Goal: Book appointment/travel/reservation: Book appointment/travel/reservation

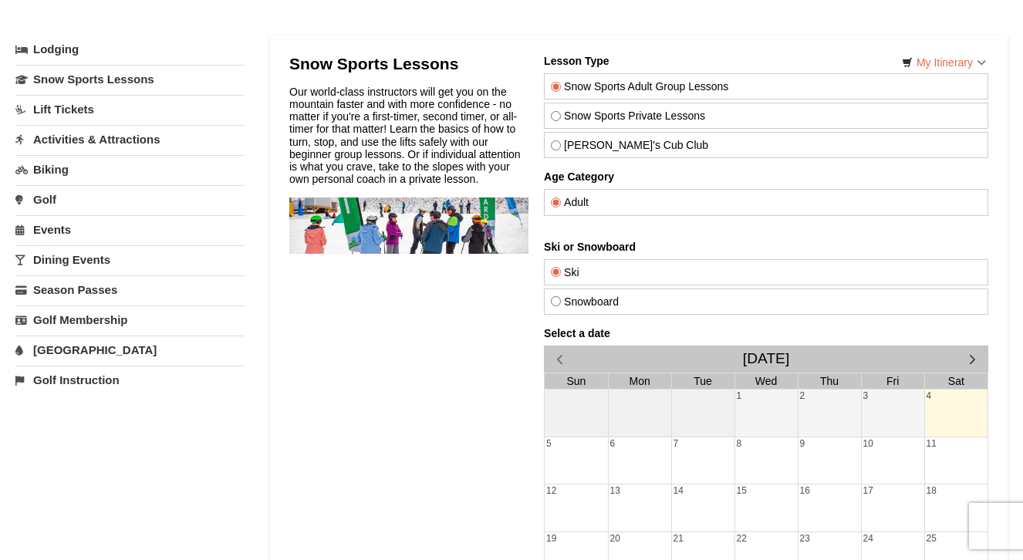
click at [631, 302] on label "Snowboard" at bounding box center [765, 302] width 431 height 12
click at [560, 302] on input "Snowboard" at bounding box center [555, 301] width 10 height 10
radio input "true"
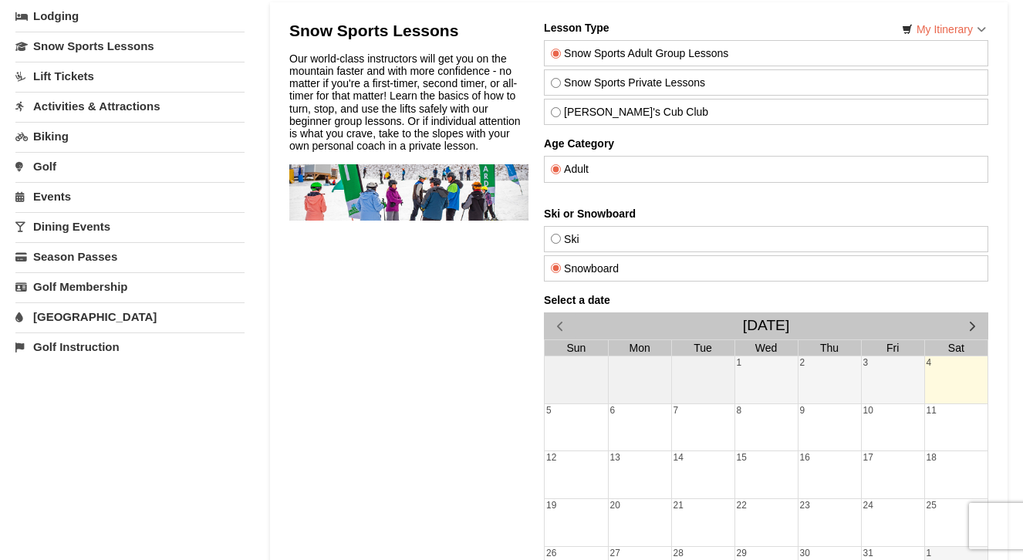
scroll to position [92, 0]
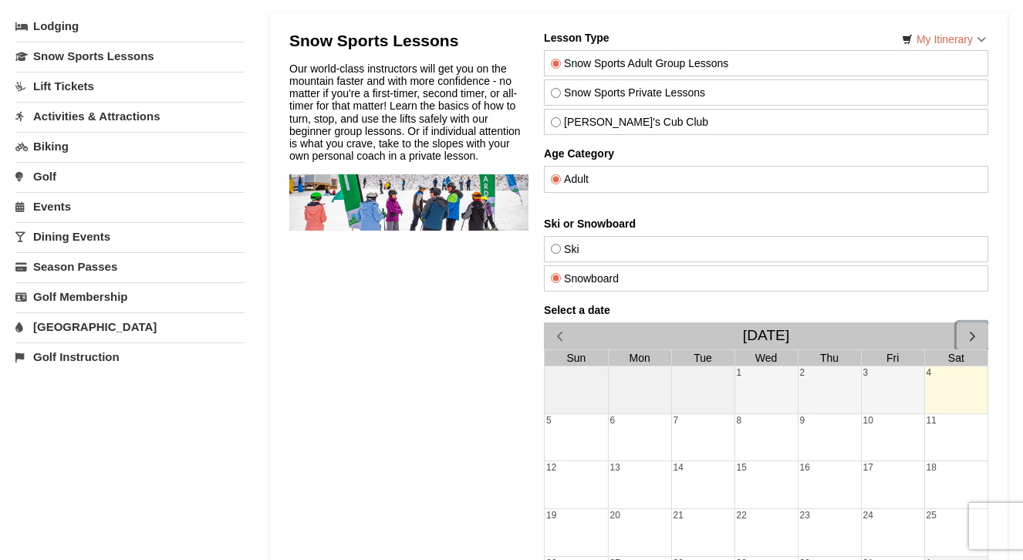
click at [974, 332] on span "button" at bounding box center [972, 336] width 16 height 16
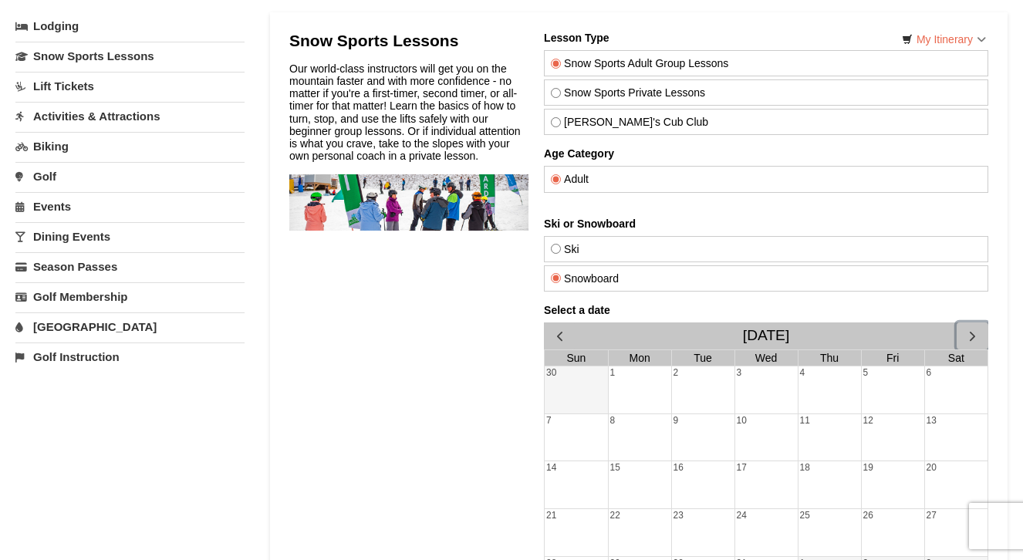
click at [974, 332] on span "button" at bounding box center [972, 336] width 16 height 16
click at [806, 401] on div "1" at bounding box center [829, 390] width 62 height 47
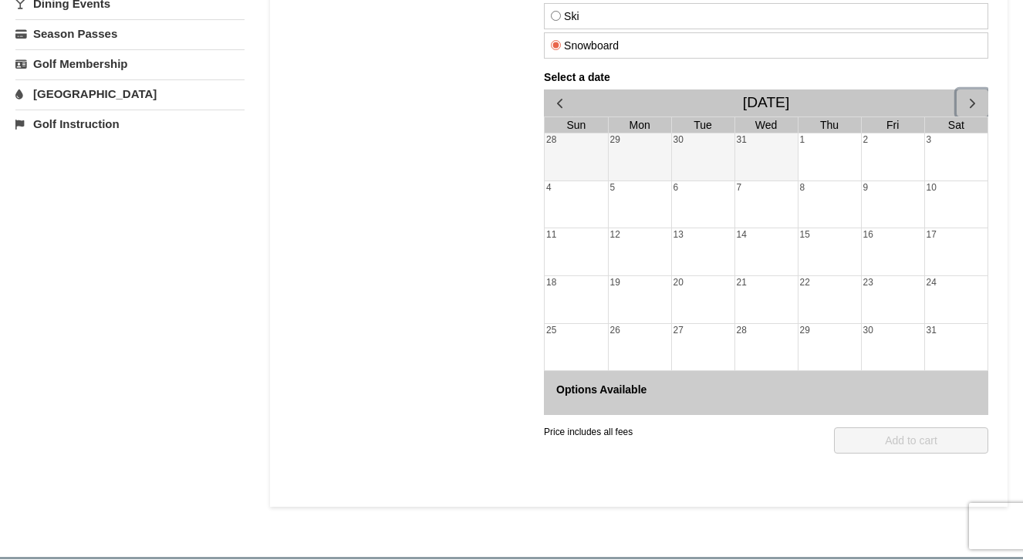
scroll to position [326, 0]
click at [557, 101] on span "button" at bounding box center [559, 102] width 16 height 16
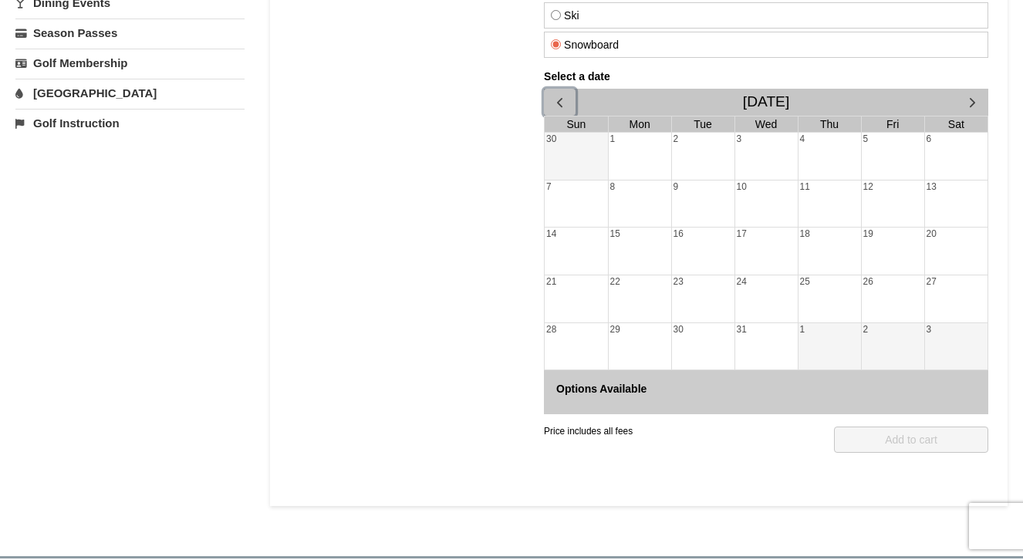
click at [557, 101] on span "button" at bounding box center [559, 102] width 16 height 16
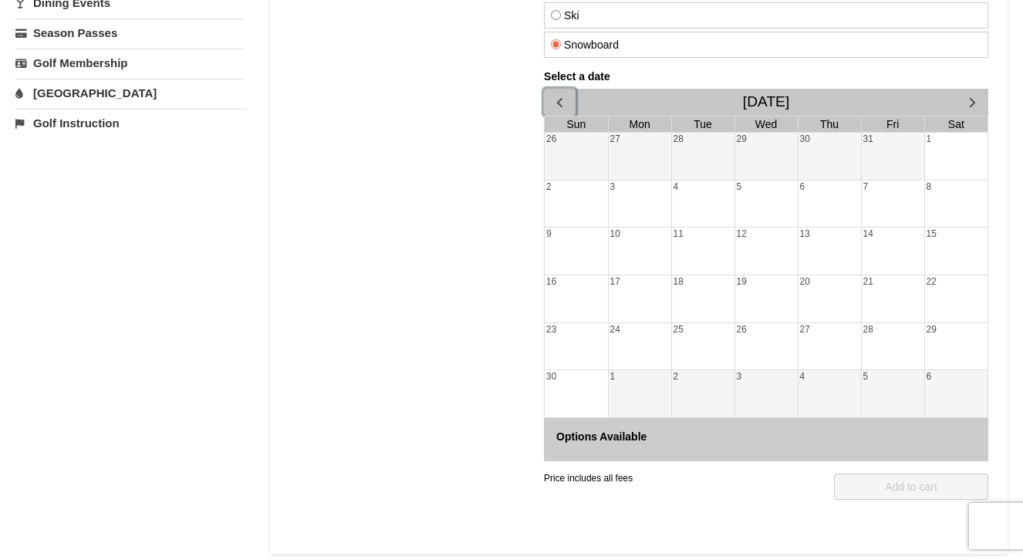
click at [557, 101] on span "button" at bounding box center [559, 102] width 16 height 16
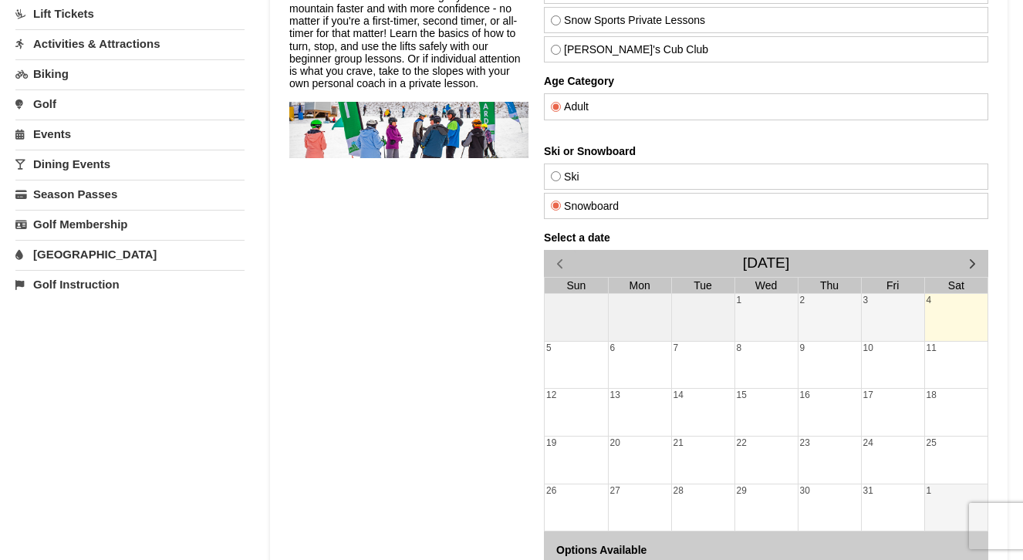
scroll to position [164, 0]
click at [565, 171] on label "Ski" at bounding box center [765, 177] width 431 height 12
click at [560, 172] on input "Ski" at bounding box center [555, 177] width 10 height 10
radio input "true"
click at [971, 261] on span "button" at bounding box center [972, 264] width 16 height 16
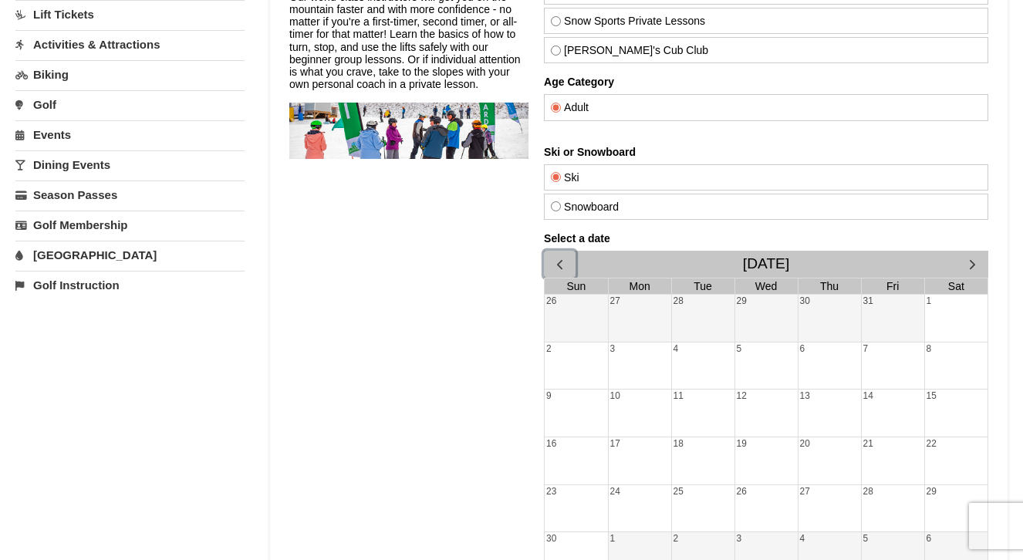
click at [562, 263] on span "button" at bounding box center [559, 264] width 16 height 16
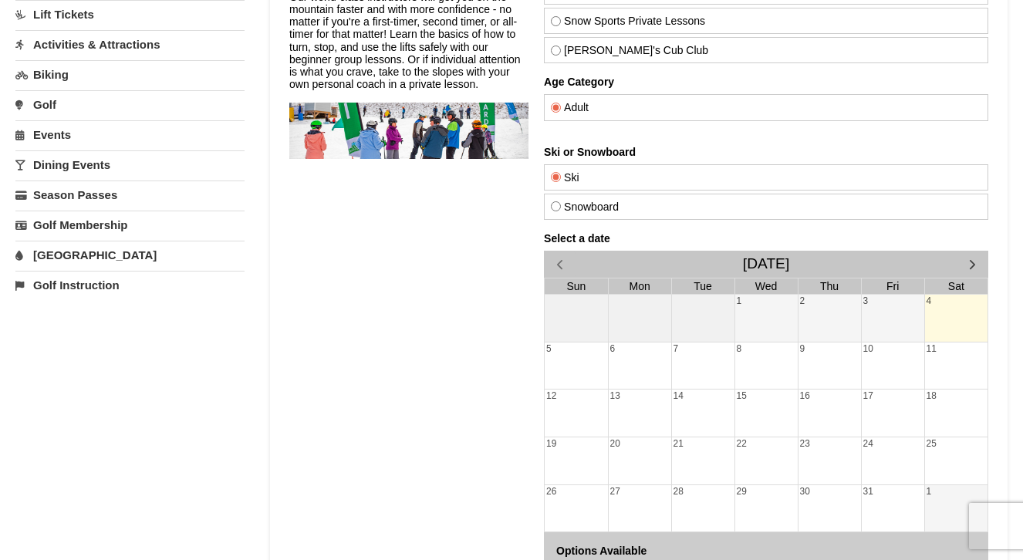
click at [934, 315] on div "4" at bounding box center [955, 318] width 63 height 47
click at [974, 255] on button "button" at bounding box center [972, 264] width 32 height 27
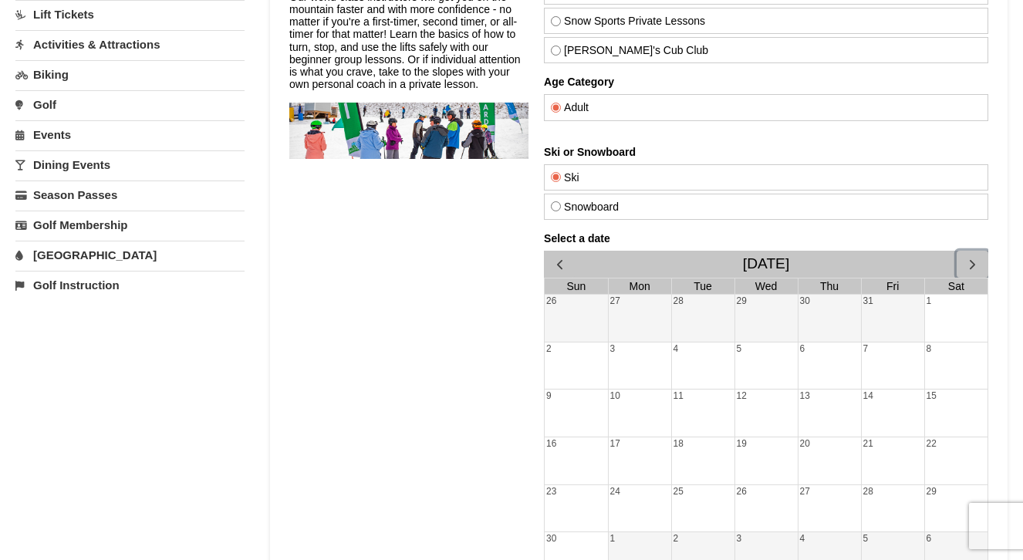
click at [974, 256] on span "button" at bounding box center [972, 264] width 16 height 16
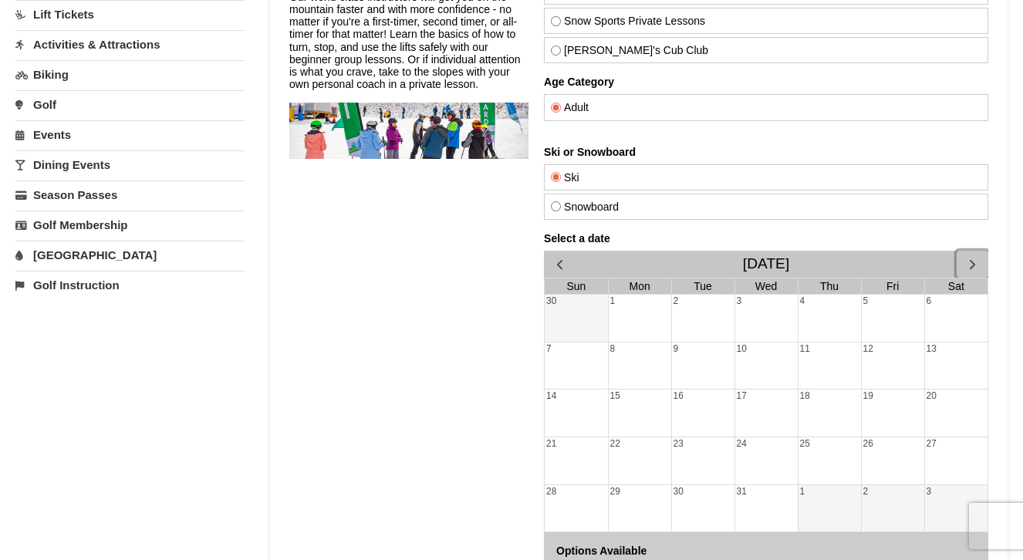
click at [974, 257] on span "button" at bounding box center [972, 264] width 16 height 16
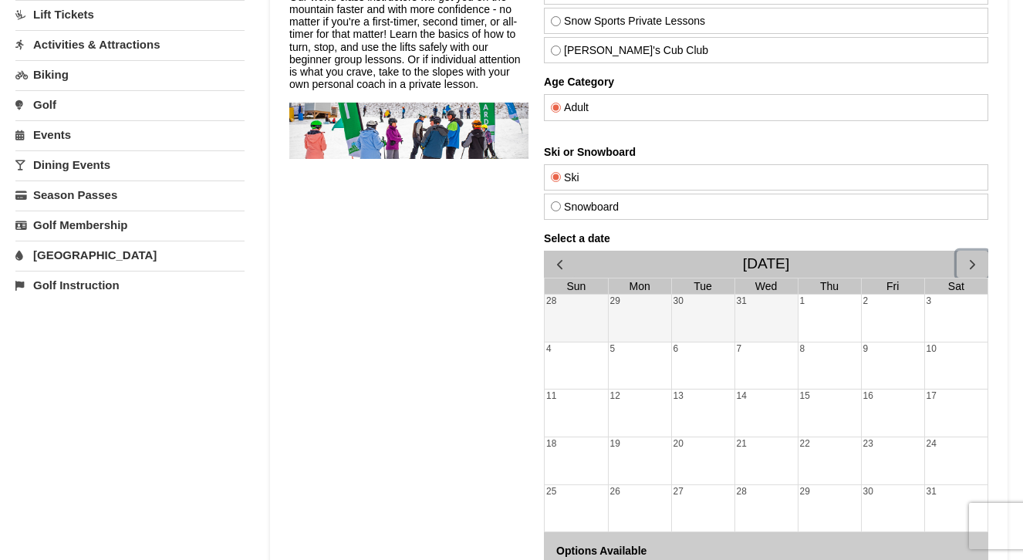
click at [972, 258] on span "button" at bounding box center [972, 264] width 16 height 16
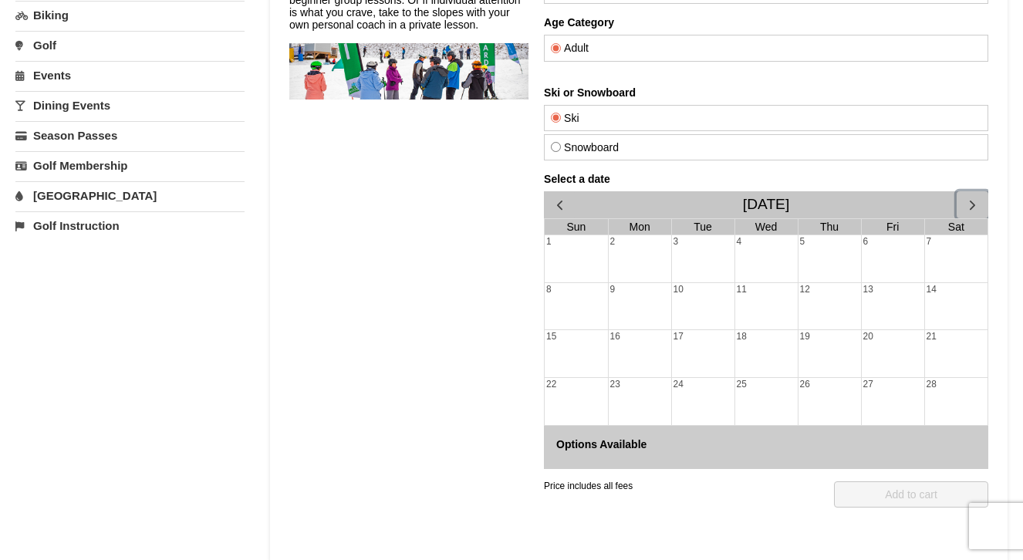
scroll to position [222, 0]
click at [610, 452] on div "Options Available" at bounding box center [765, 448] width 444 height 43
click at [640, 451] on h4 "Options Available" at bounding box center [766, 445] width 420 height 12
click at [560, 203] on span "button" at bounding box center [559, 206] width 16 height 16
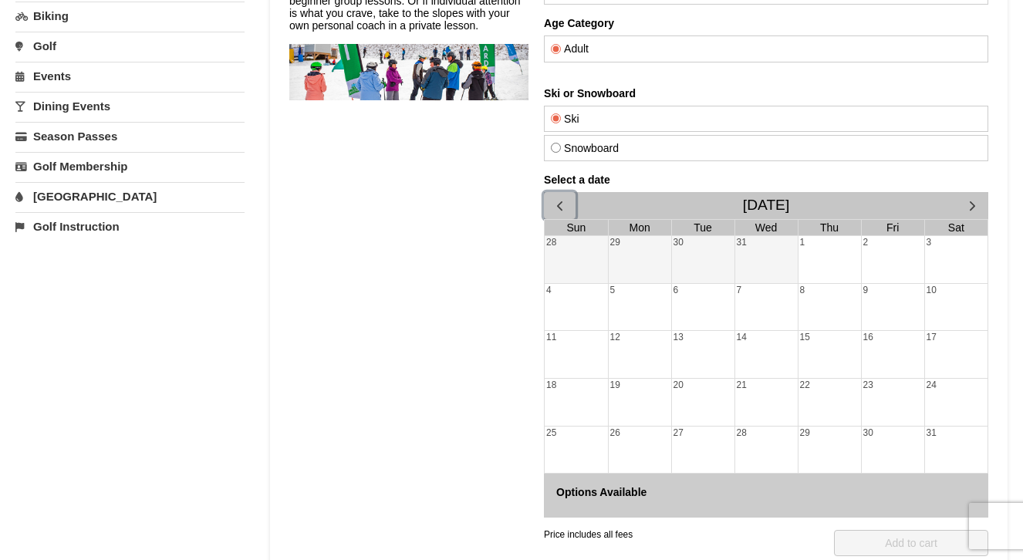
click at [560, 203] on span "button" at bounding box center [559, 206] width 16 height 16
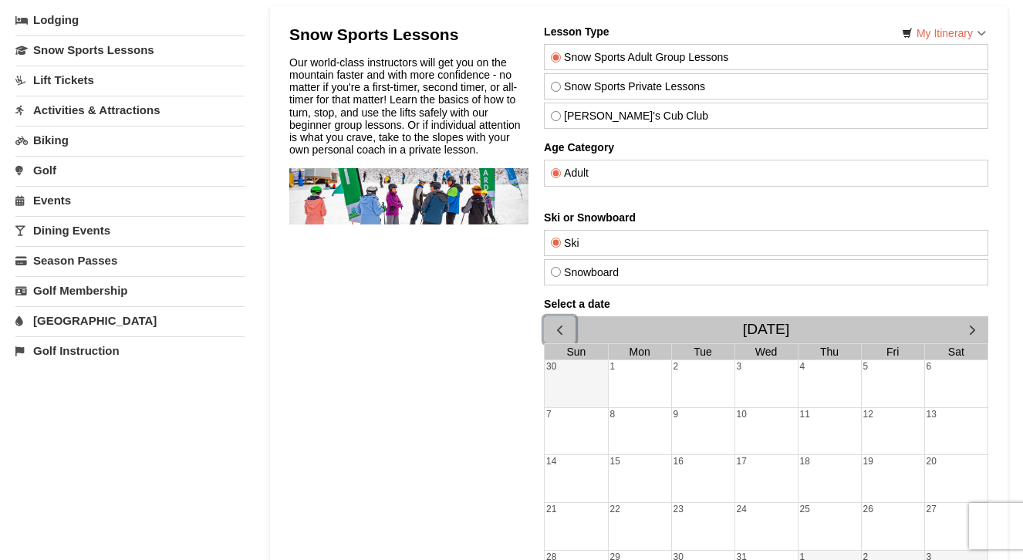
scroll to position [0, 0]
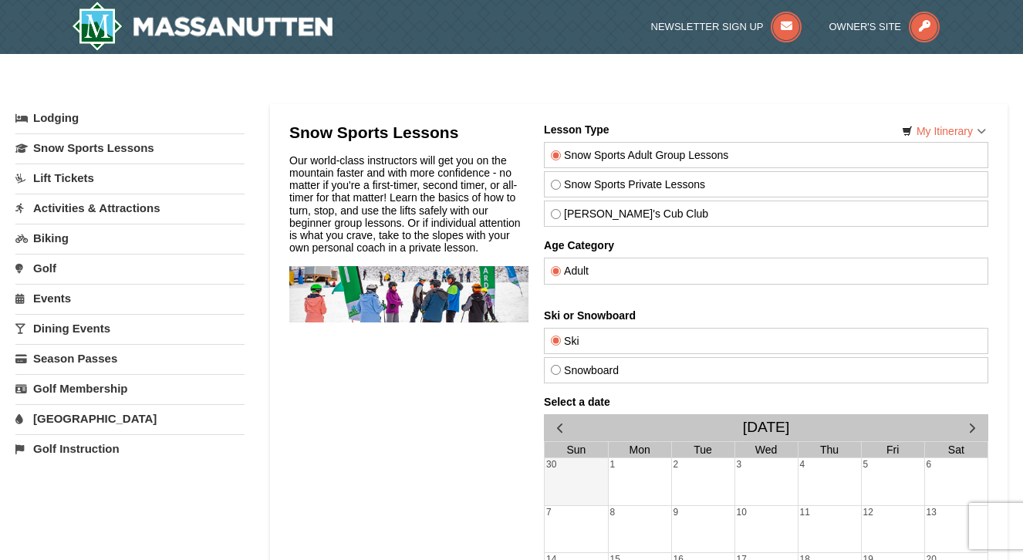
click at [556, 372] on input "Snowboard" at bounding box center [555, 370] width 10 height 10
radio input "true"
click at [573, 189] on label "Snow Sports Private Lessons" at bounding box center [765, 184] width 431 height 12
click at [560, 189] on input "Snow Sports Private Lessons" at bounding box center [555, 185] width 10 height 10
radio input "true"
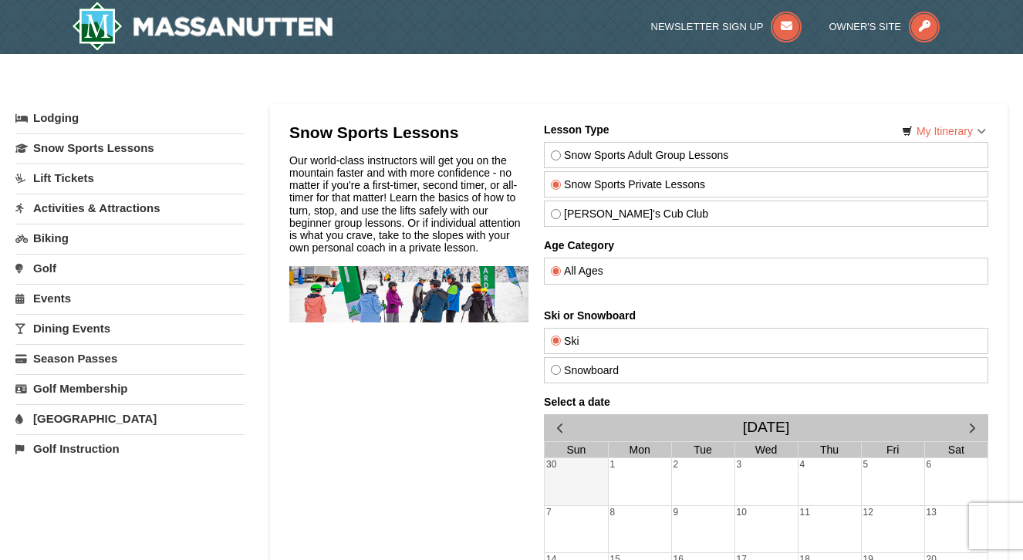
click at [584, 377] on div "Snowboard" at bounding box center [765, 370] width 444 height 26
click at [582, 372] on label "Snowboard" at bounding box center [765, 370] width 431 height 12
click at [560, 372] on input "Snowboard" at bounding box center [555, 370] width 10 height 10
radio input "true"
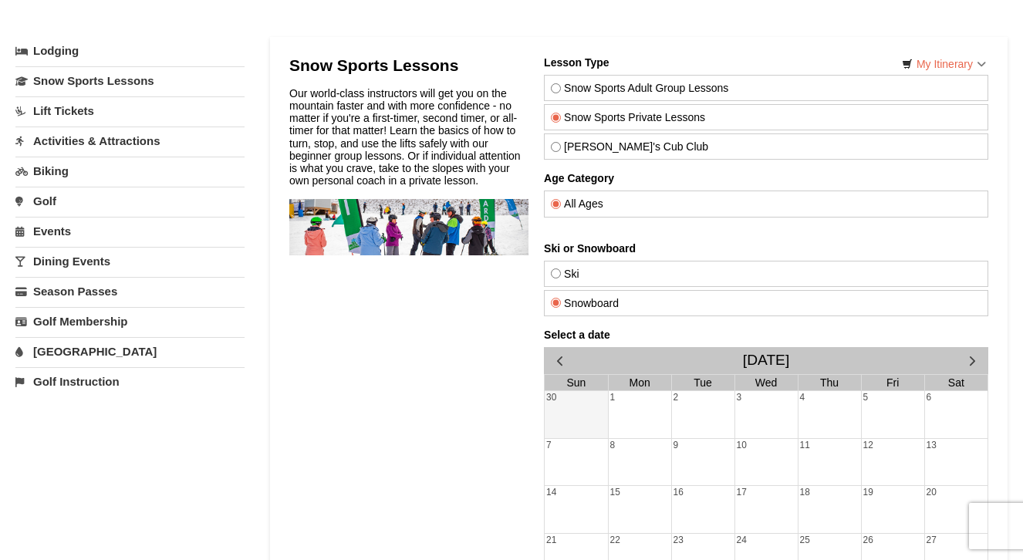
scroll to position [61, 0]
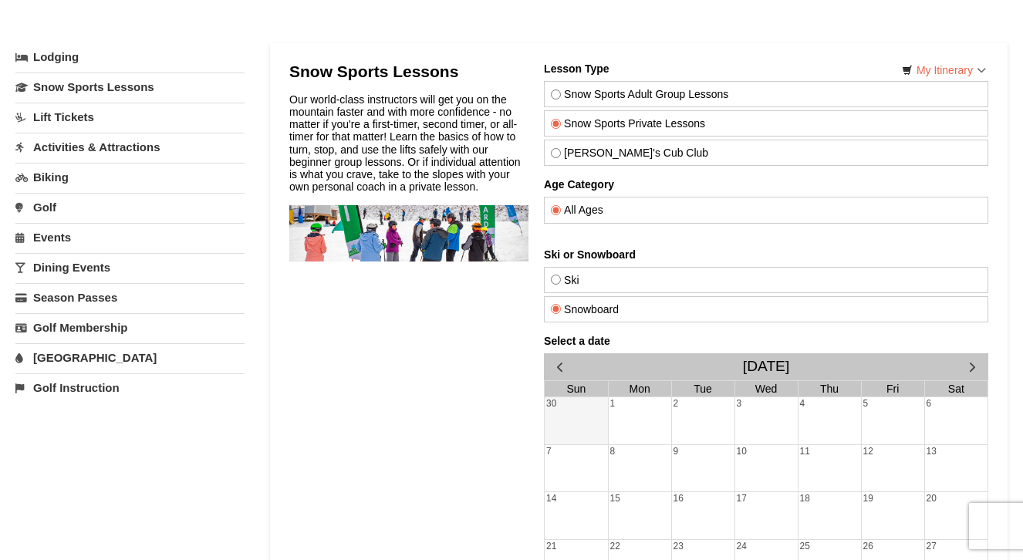
click at [614, 122] on label "Snow Sports Private Lessons" at bounding box center [765, 123] width 431 height 12
click at [560, 122] on input "Snow Sports Private Lessons" at bounding box center [555, 124] width 10 height 10
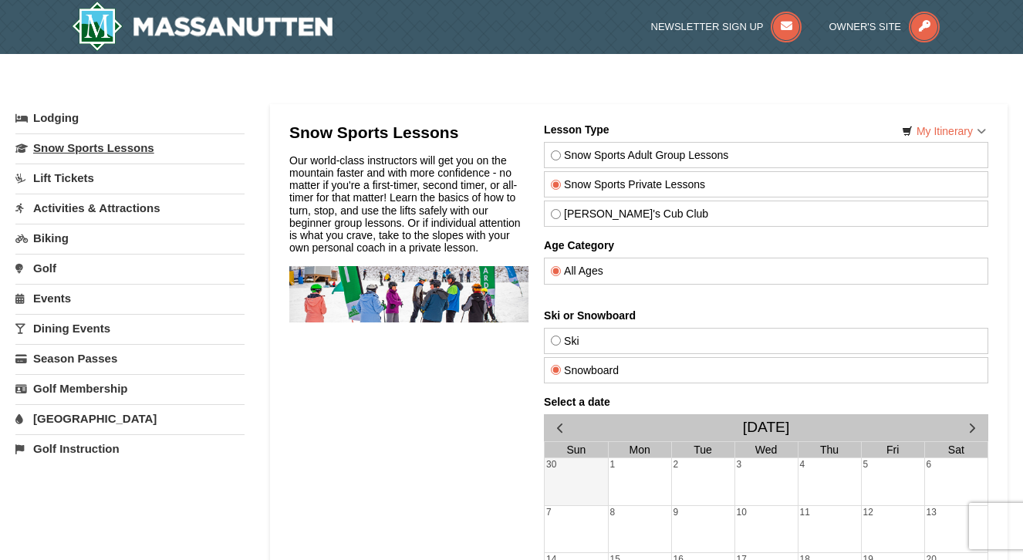
click at [97, 147] on link "Snow Sports Lessons" at bounding box center [129, 147] width 229 height 29
